Goal: Complete application form

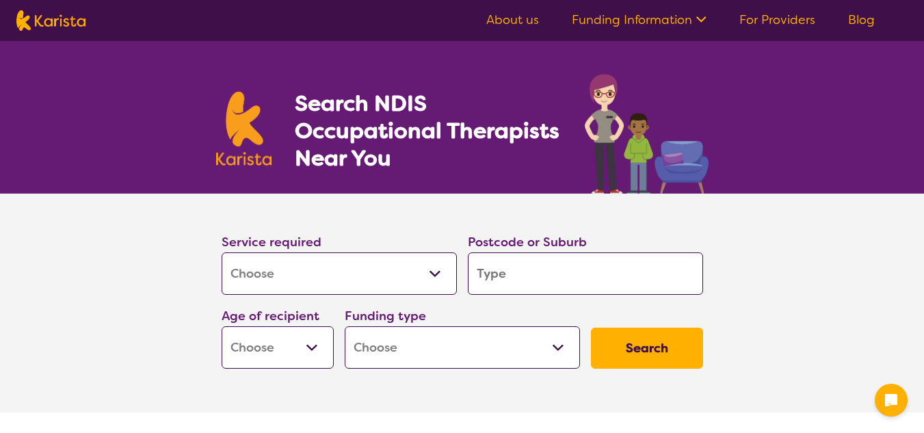
select select "[MEDICAL_DATA]"
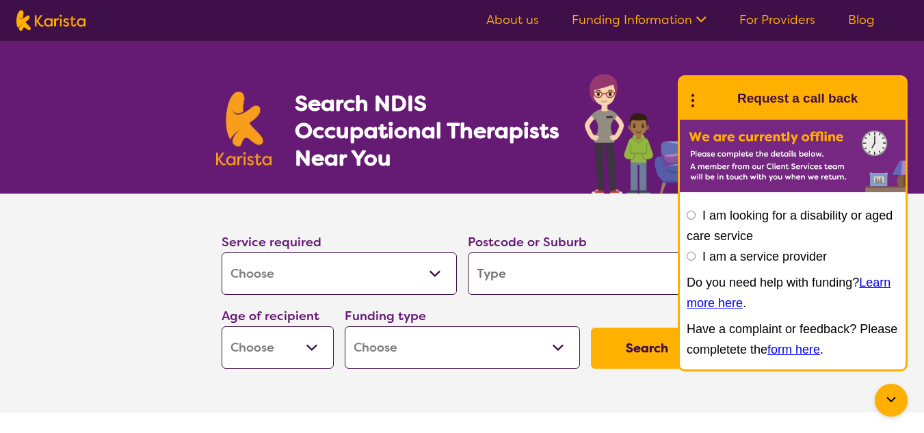
click at [514, 274] on input "search" at bounding box center [585, 273] width 235 height 42
type input "3"
type input "38"
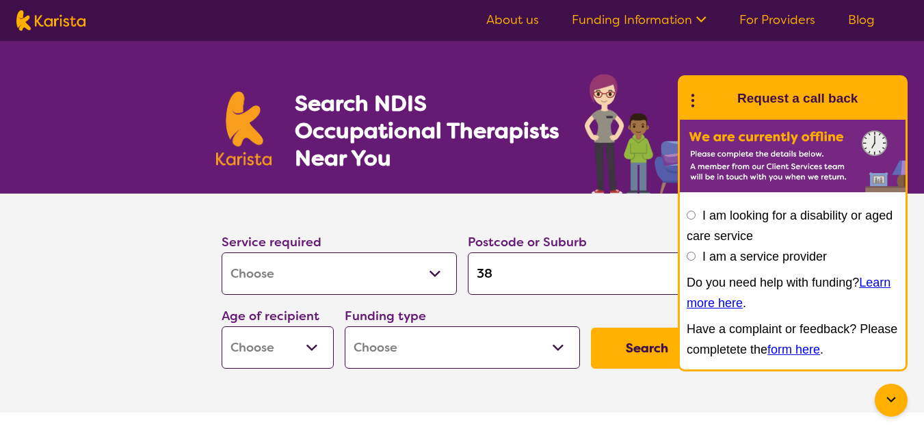
type input "380"
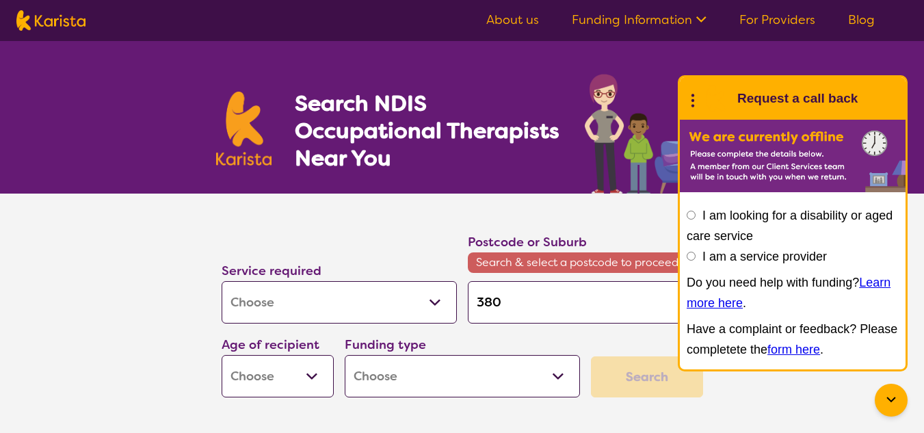
type input "3805"
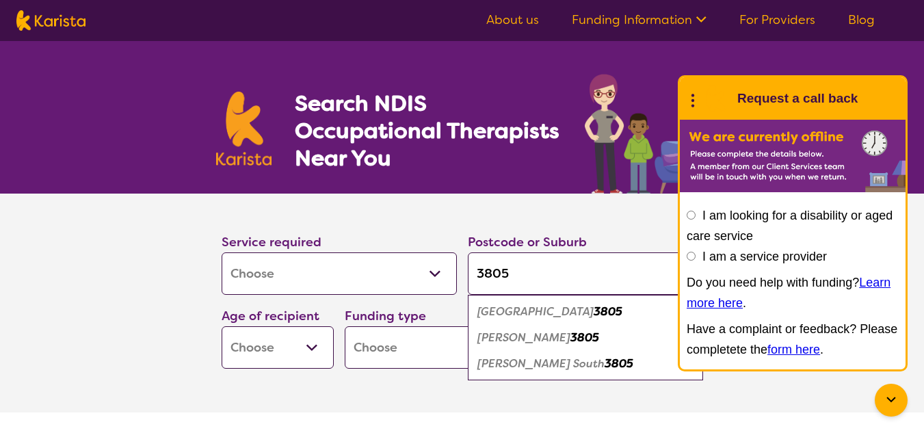
type input "3805"
click at [544, 366] on em "[PERSON_NAME] South" at bounding box center [540, 363] width 127 height 14
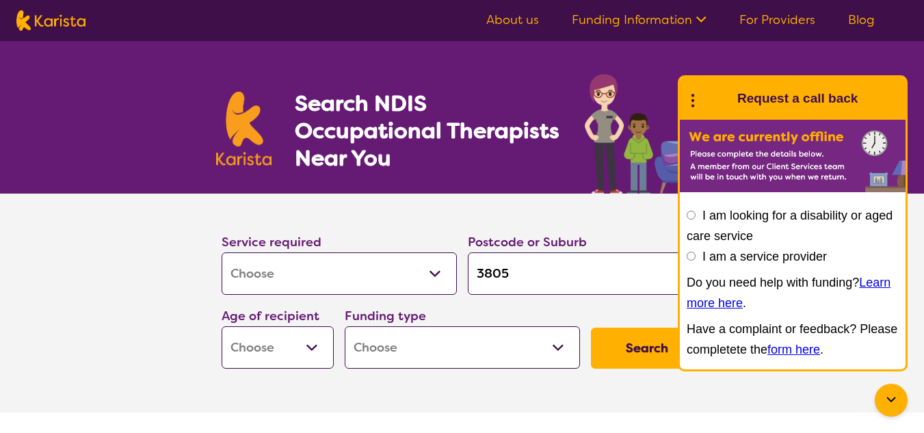
click at [900, 391] on div at bounding box center [891, 400] width 33 height 33
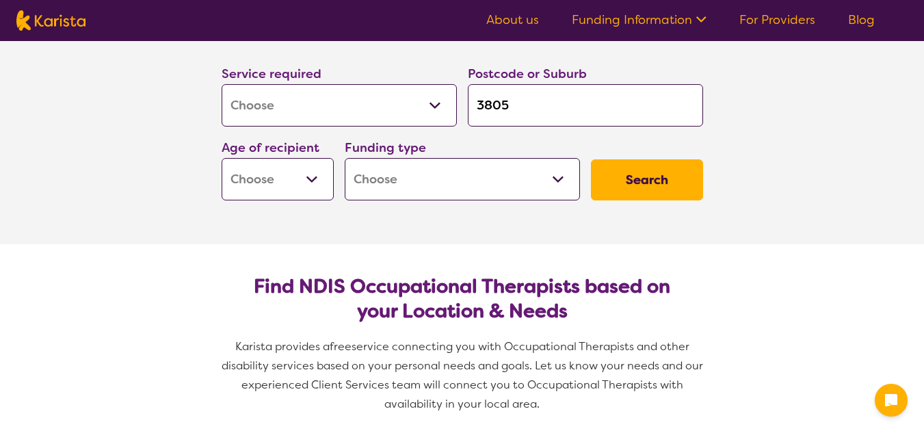
scroll to position [140, 0]
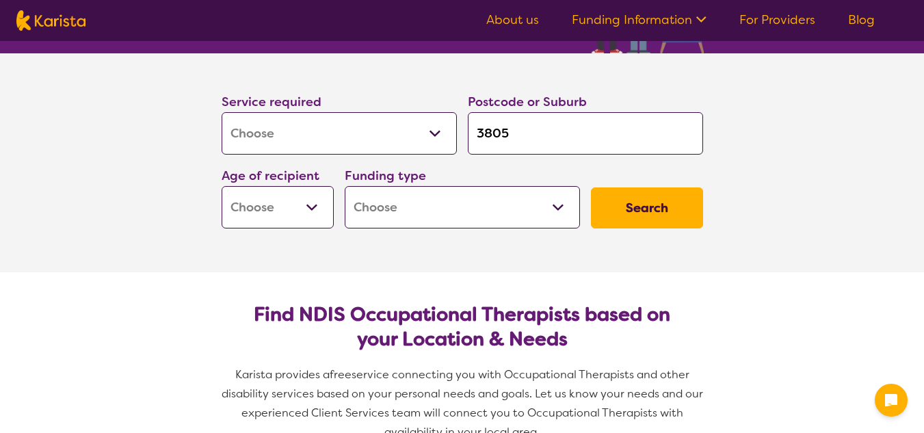
click at [250, 214] on select "Early Childhood - 0 to 9 Child - 10 to 11 Adolescent - 12 to 17 Adult - 18 to 6…" at bounding box center [278, 207] width 112 height 42
select select "EC"
click at [222, 186] on select "Early Childhood - 0 to 9 Child - 10 to 11 Adolescent - 12 to 17 Adult - 18 to 6…" at bounding box center [278, 207] width 112 height 42
select select "EC"
click at [418, 202] on select "Home Care Package (HCP) National Disability Insurance Scheme (NDIS) I don't know" at bounding box center [462, 207] width 235 height 42
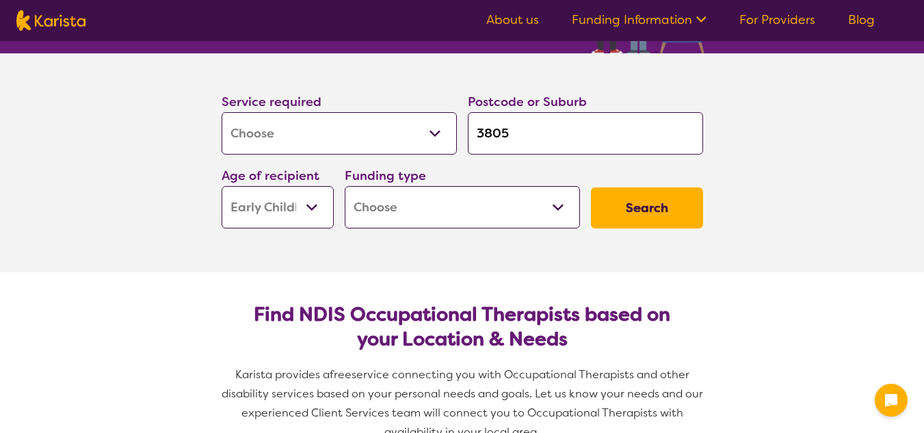
select select "i-don-t-know"
click at [345, 186] on select "Home Care Package (HCP) National Disability Insurance Scheme (NDIS) I don't know" at bounding box center [462, 207] width 235 height 42
select select "i-don-t-know"
click at [687, 201] on button "Search" at bounding box center [647, 207] width 112 height 41
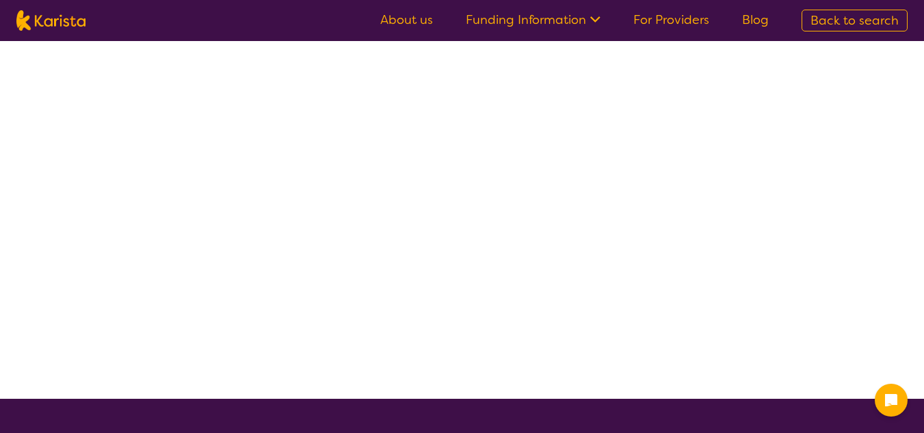
select select "[MEDICAL_DATA]"
select select "EC"
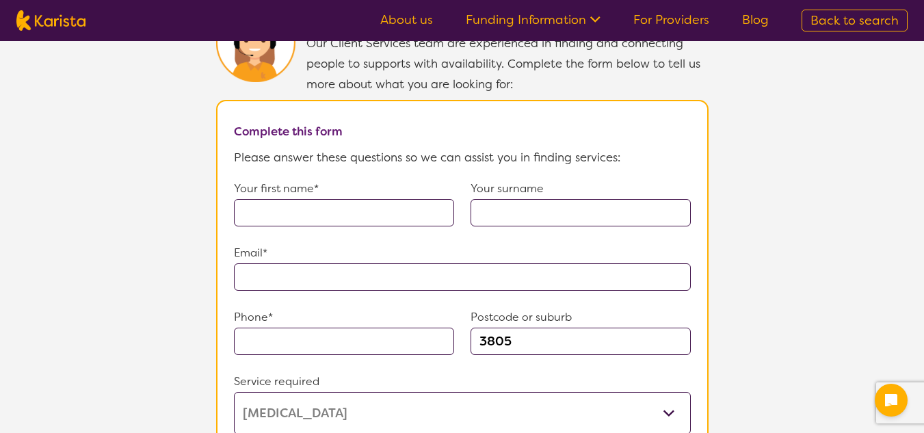
scroll to position [964, 0]
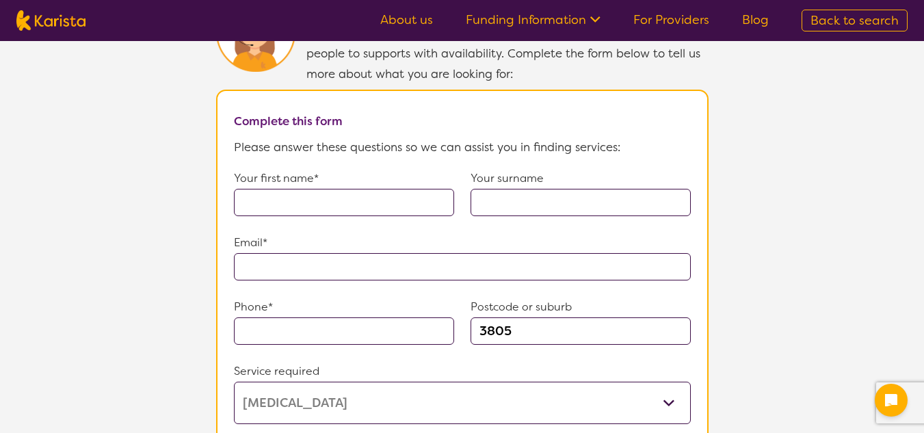
click at [414, 202] on input "text" at bounding box center [344, 202] width 220 height 27
type input "[PERSON_NAME]"
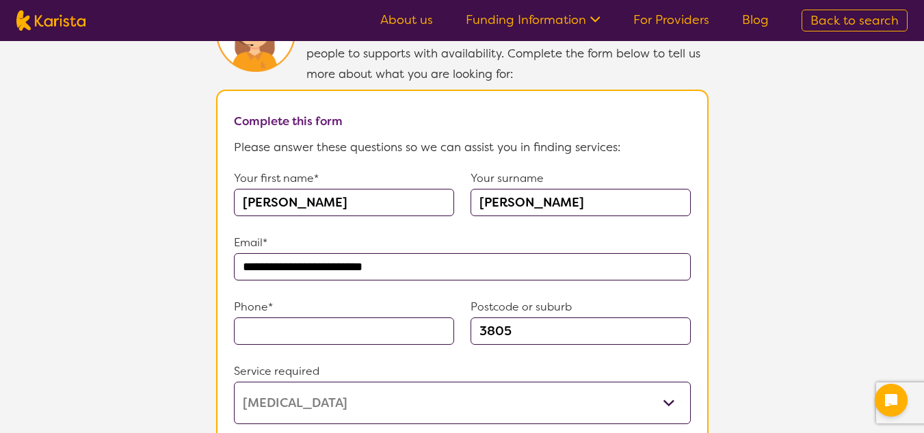
type input "**********"
type input "0400044721"
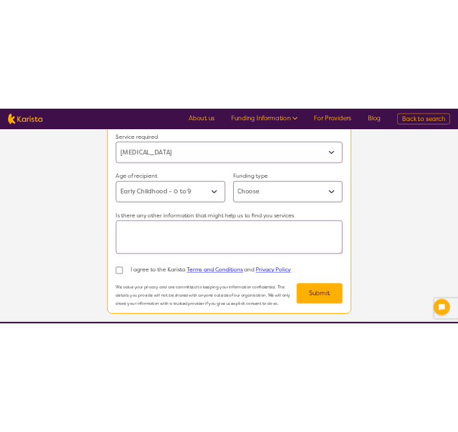
scroll to position [1293, 0]
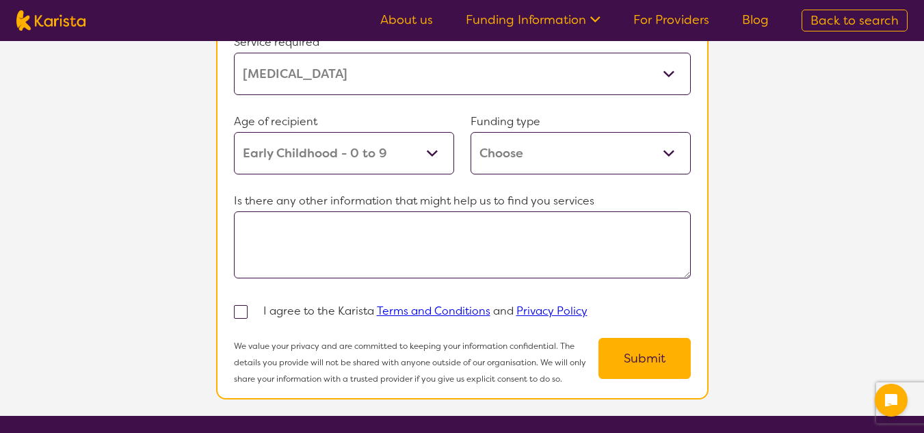
click at [597, 132] on select "Home Care Package (HCP) Home Care Package - Level 1 Home Care Package - Level 2…" at bounding box center [581, 153] width 220 height 42
select select "i-don-t-know"
click at [471, 132] on select "Home Care Package (HCP) Home Care Package - Level 1 Home Care Package - Level 2…" at bounding box center [581, 153] width 220 height 42
click at [349, 233] on textarea at bounding box center [462, 244] width 457 height 67
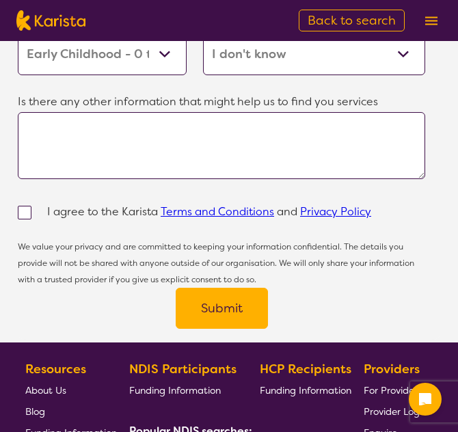
scroll to position [1972, 0]
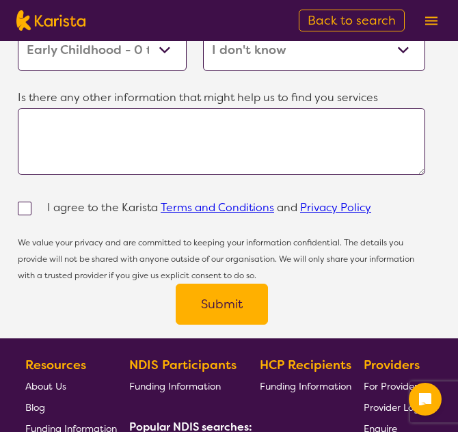
click at [92, 108] on textarea at bounding box center [222, 141] width 408 height 67
paste textarea "Lore Ipsumdolo, S am consect ad elits do ei TE incid ut lab, Etdol (2 ma). Al e…"
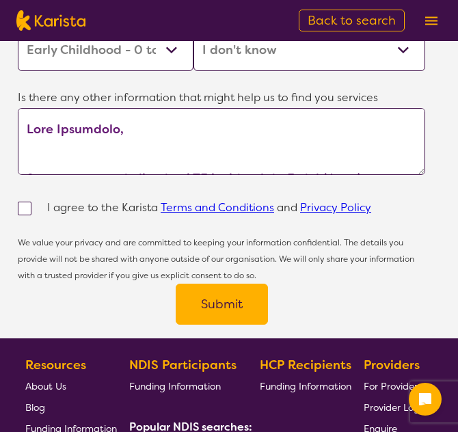
scroll to position [554, 0]
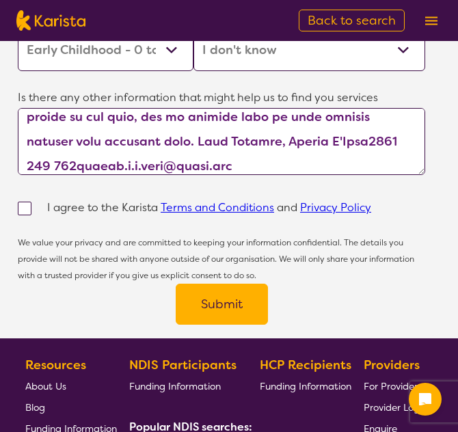
drag, startPoint x: 230, startPoint y: 83, endPoint x: 295, endPoint y: 64, distance: 68.4
click at [295, 108] on textarea at bounding box center [222, 141] width 408 height 67
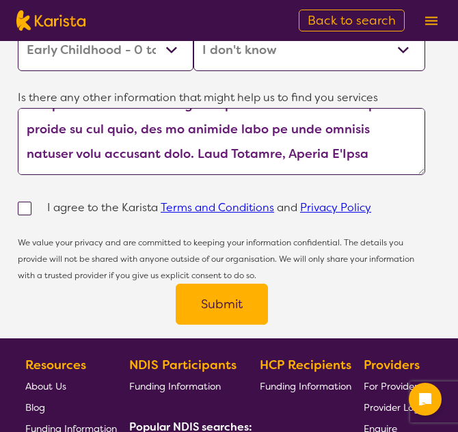
scroll to position [542, 0]
type textarea "Lore Ipsumdolo, S am consect ad elits do ei TE incid ut lab, Etdol (2 ma). Al e…"
click at [23, 198] on div at bounding box center [32, 208] width 29 height 21
click at [23, 202] on span at bounding box center [25, 209] width 14 height 14
click at [38, 203] on input "checkbox" at bounding box center [42, 207] width 9 height 9
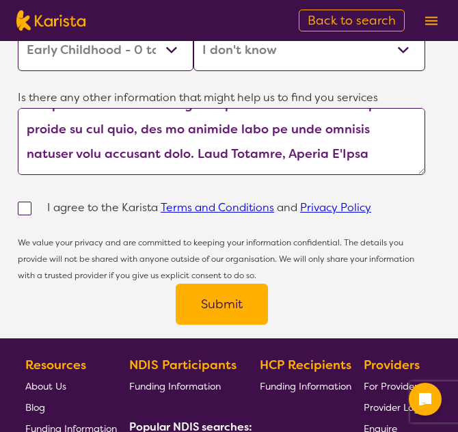
checkbox input "true"
click at [209, 284] on button "Submit" at bounding box center [222, 304] width 92 height 41
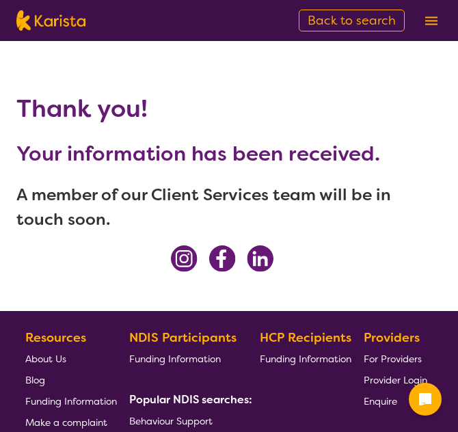
scroll to position [252, 0]
